Goal: Transaction & Acquisition: Purchase product/service

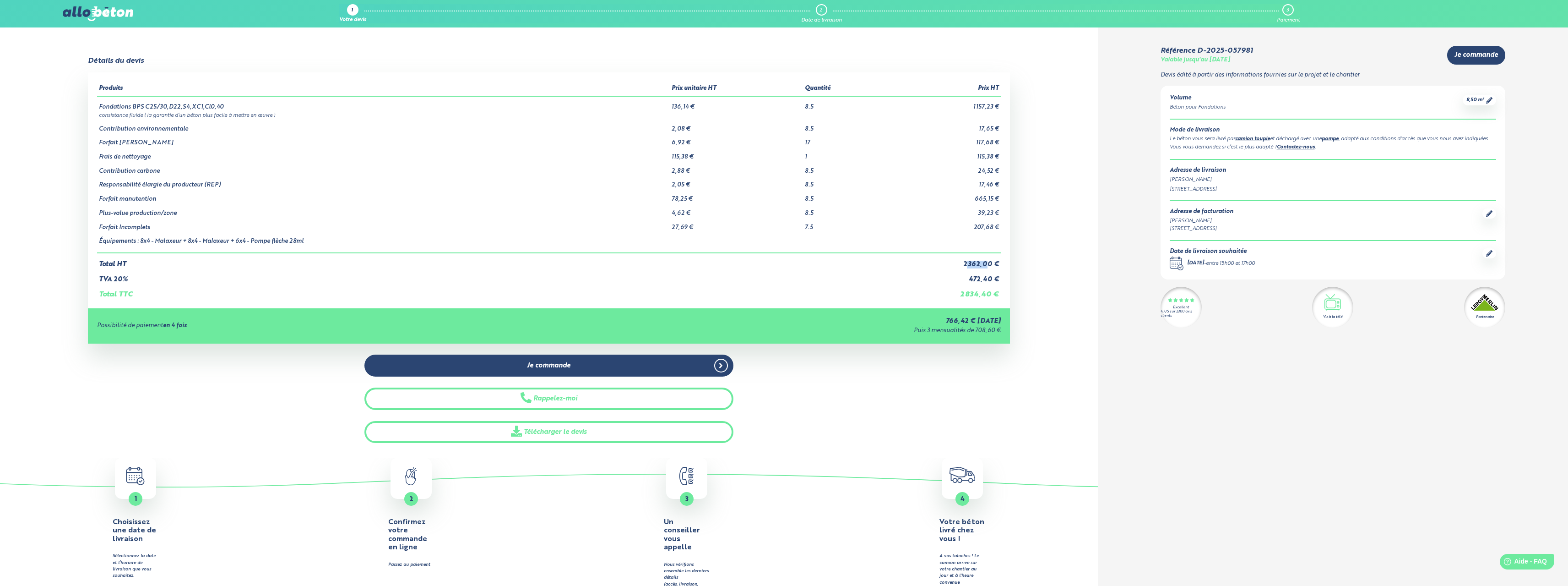
drag, startPoint x: 968, startPoint y: 266, endPoint x: 987, endPoint y: 266, distance: 19.0
click at [987, 266] on td "2 362,00 €" at bounding box center [942, 261] width 117 height 16
click at [1487, 104] on div "8,50 m³" at bounding box center [1479, 100] width 33 height 10
click at [1492, 97] on icon at bounding box center [1489, 100] width 7 height 7
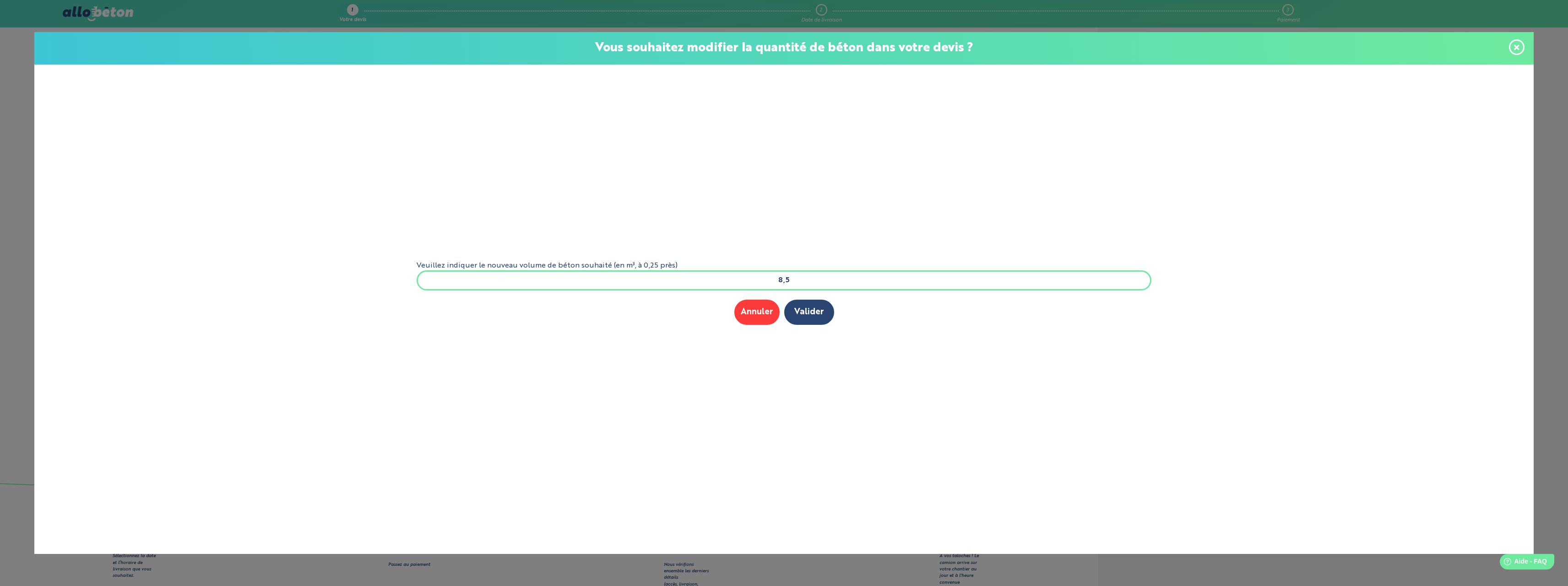
click at [791, 275] on input "8,5" at bounding box center [784, 280] width 735 height 20
type input "8"
click at [800, 306] on button "Valider" at bounding box center [809, 312] width 50 height 25
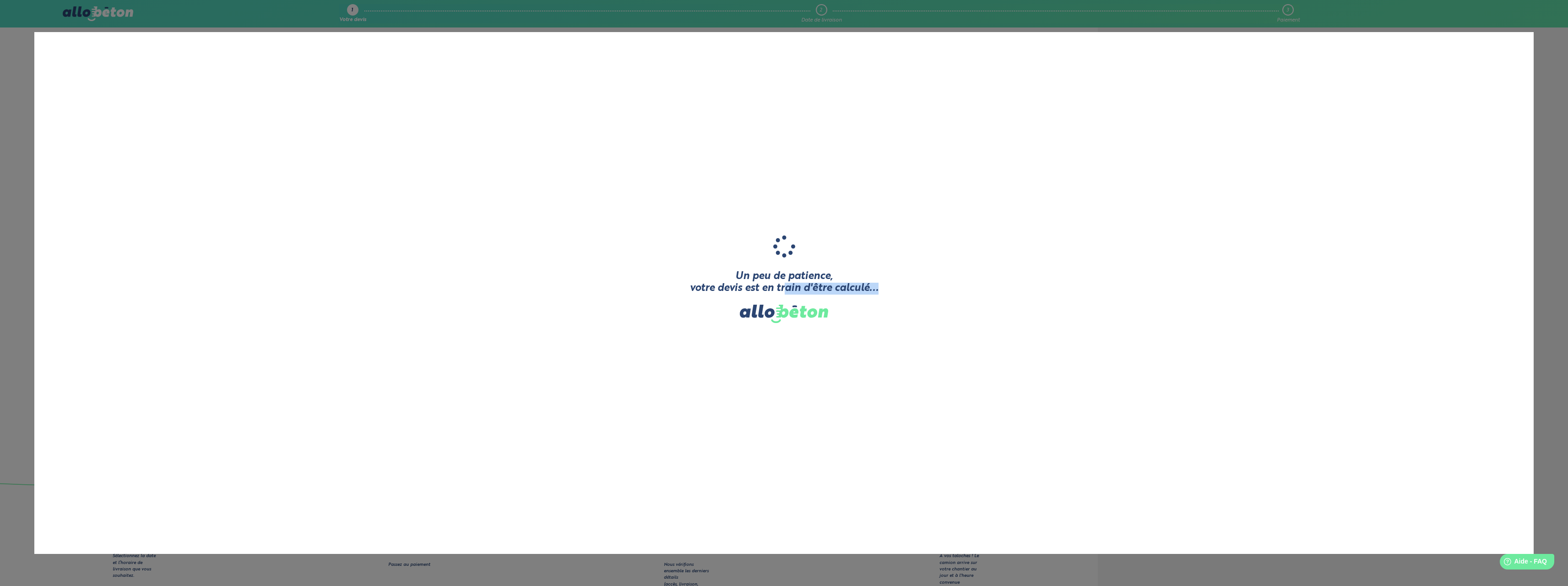
drag, startPoint x: 897, startPoint y: 303, endPoint x: 908, endPoint y: 303, distance: 11.0
click at [908, 303] on div "Un peu de patience, votre devis est en train d'être calculé... Nous comparons l…" at bounding box center [783, 293] width 1499 height 522
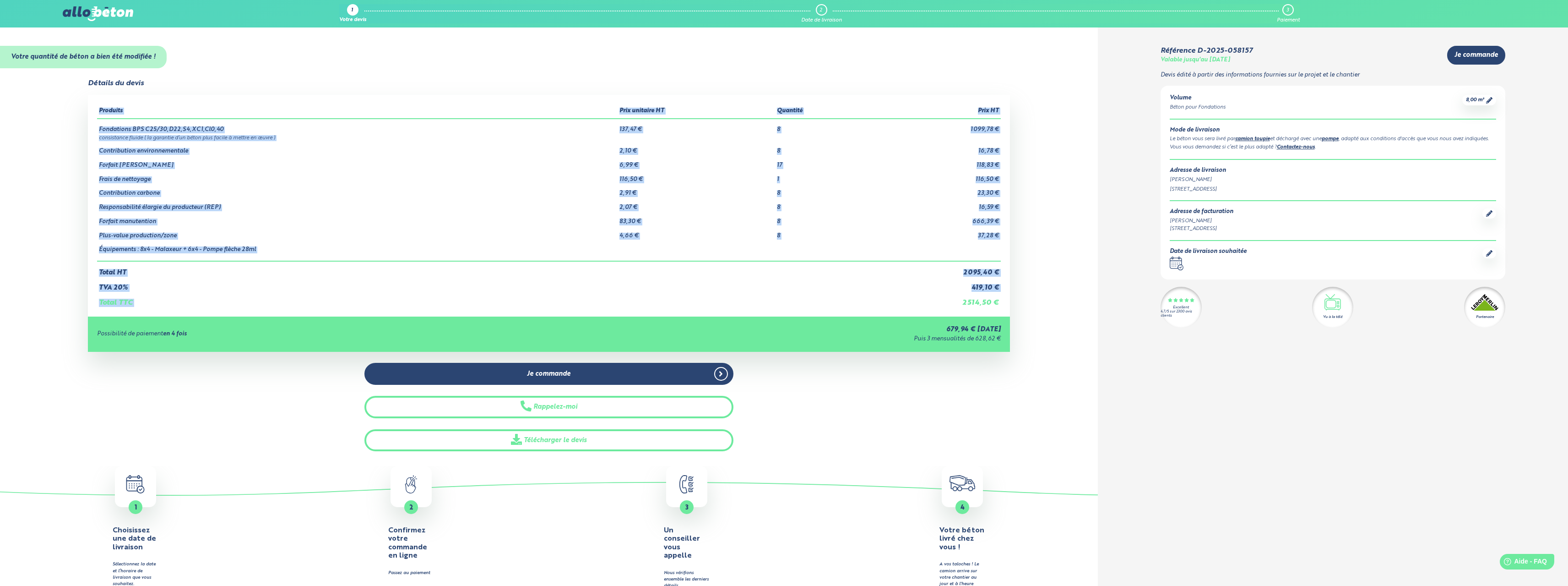
drag, startPoint x: 960, startPoint y: 302, endPoint x: 1003, endPoint y: 304, distance: 43.0
click at [1003, 304] on div "Produits Prix unitaire HT Quantité Prix HT Fondations BPS C25/30,D22,S4,XC1,Cl0…" at bounding box center [548, 205] width 922 height 221
click at [1094, 216] on div "Détails du devis Produits Prix unitaire HT Quantité Prix HT Fondations BPS C25/…" at bounding box center [549, 265] width 1098 height 372
